Goal: Information Seeking & Learning: Understand process/instructions

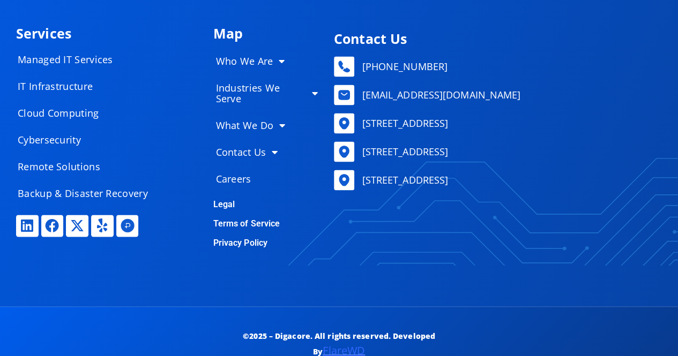
scroll to position [5195, 0]
click at [224, 199] on link "Legal" at bounding box center [224, 204] width 22 height 10
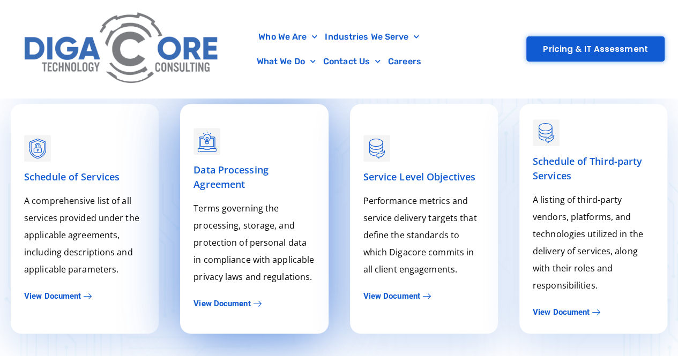
scroll to position [715, 0]
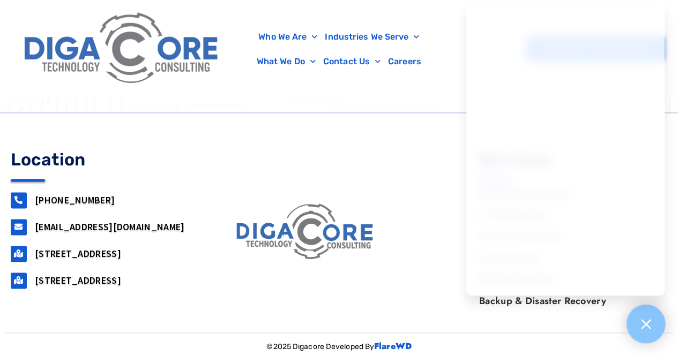
click at [647, 323] on icon at bounding box center [646, 324] width 10 height 10
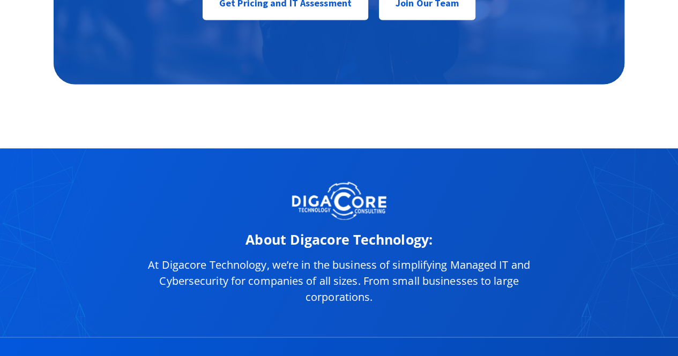
scroll to position [5234, 0]
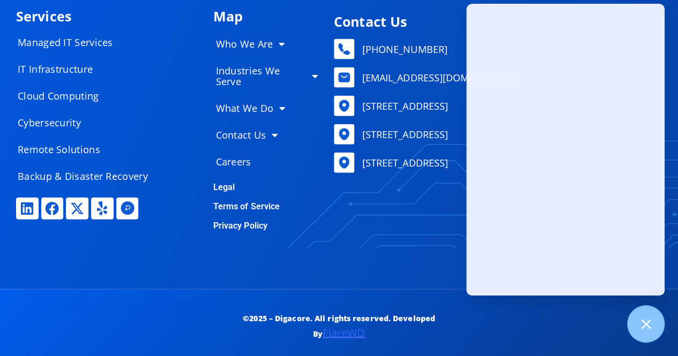
click at [243, 201] on link "Terms of Service" at bounding box center [246, 206] width 67 height 10
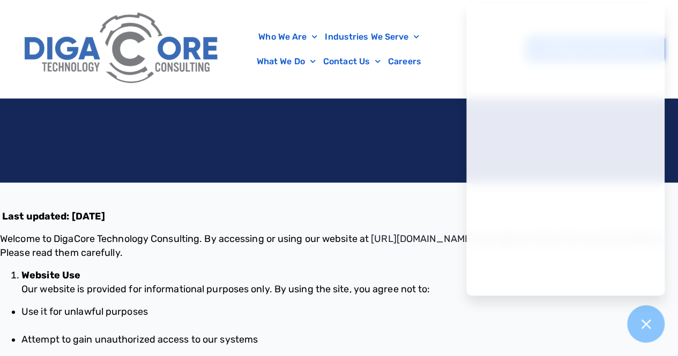
scroll to position [268, 0]
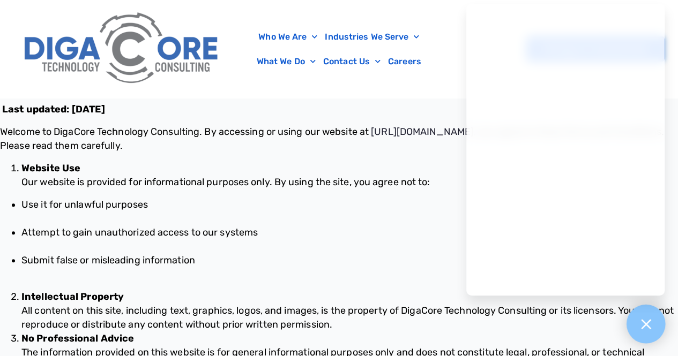
click at [648, 327] on icon at bounding box center [646, 324] width 10 height 10
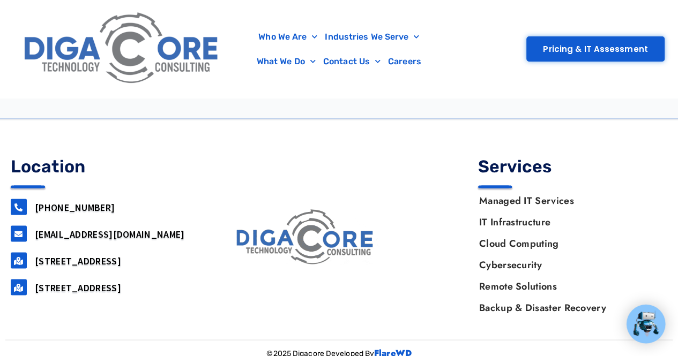
scroll to position [864, 0]
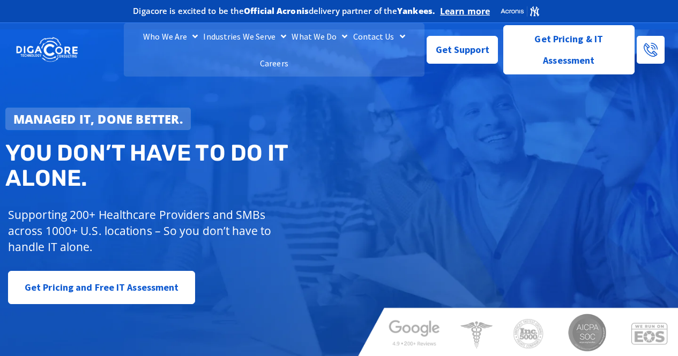
scroll to position [4847, 0]
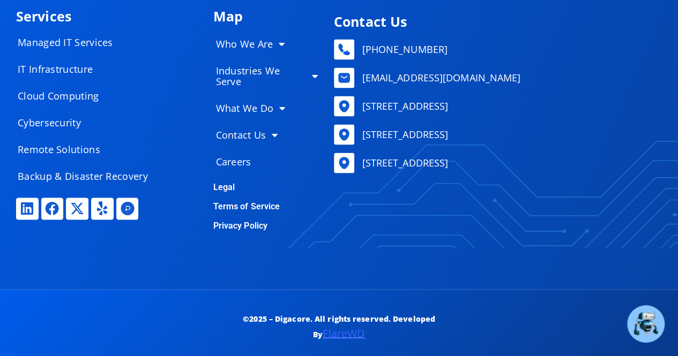
click at [243, 221] on link "Privacy Policy" at bounding box center [240, 226] width 54 height 10
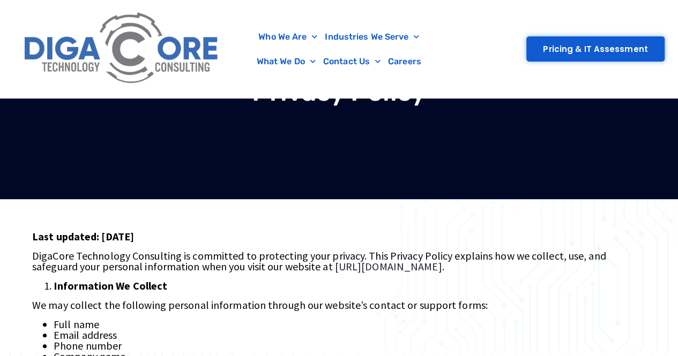
scroll to position [161, 0]
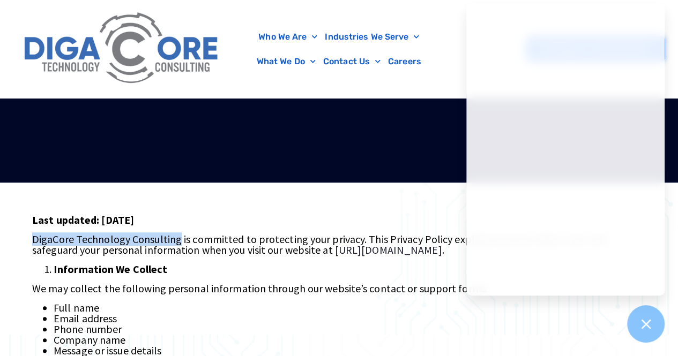
drag, startPoint x: 32, startPoint y: 238, endPoint x: 178, endPoint y: 236, distance: 146.3
click at [178, 236] on span "DigaCore Technology Consulting is committed to protecting your privacy. This Pr…" at bounding box center [319, 245] width 574 height 24
copy span "DigaCore Technology Consulting"
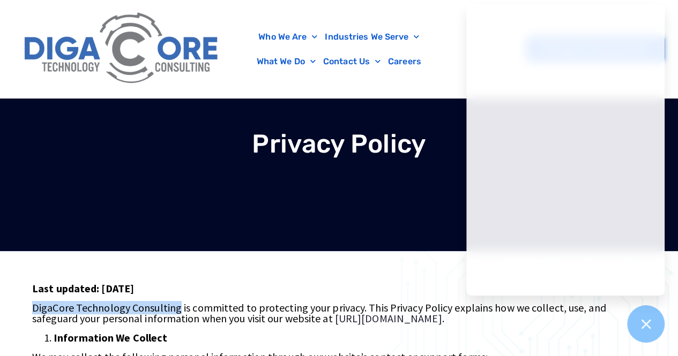
scroll to position [54, 0]
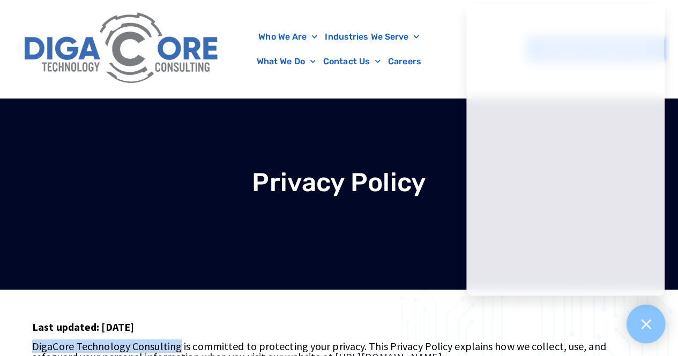
click at [654, 328] on div at bounding box center [645, 324] width 39 height 39
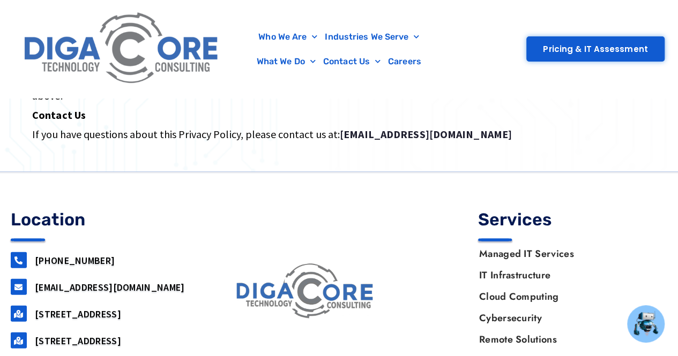
scroll to position [1067, 0]
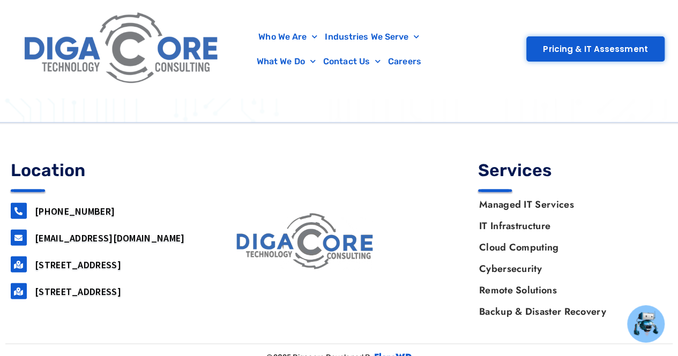
click at [122, 57] on img at bounding box center [122, 48] width 206 height 87
